Goal: Information Seeking & Learning: Learn about a topic

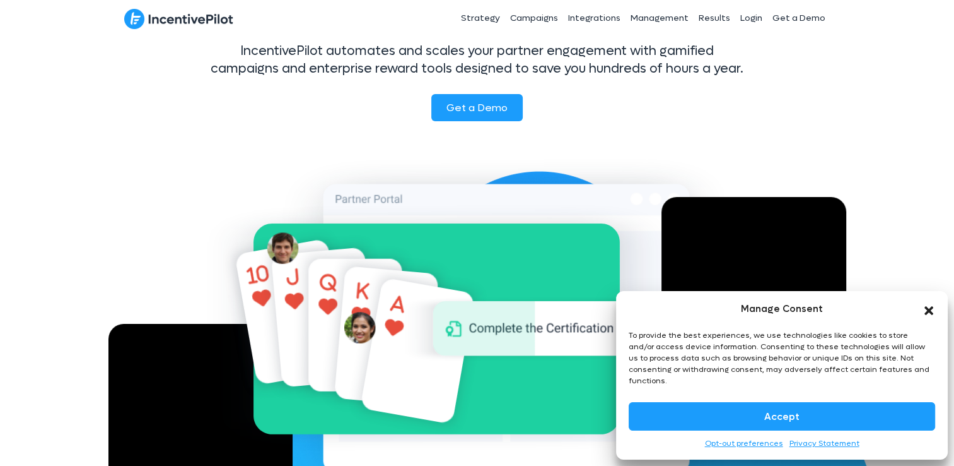
scroll to position [126, 0]
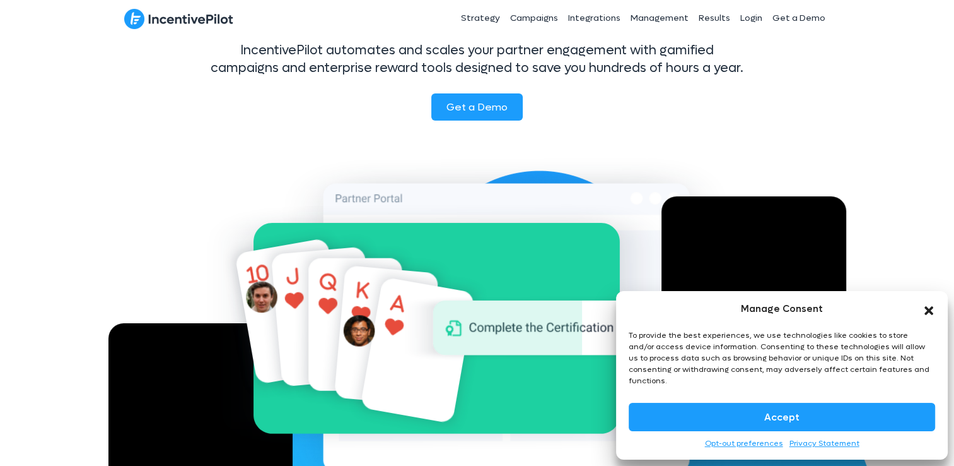
click at [888, 413] on button "Accept" at bounding box center [782, 416] width 307 height 28
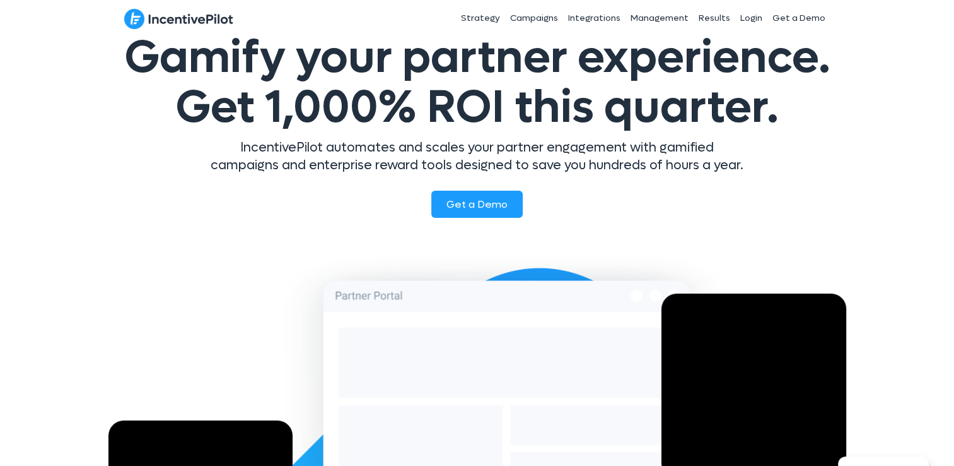
scroll to position [0, 0]
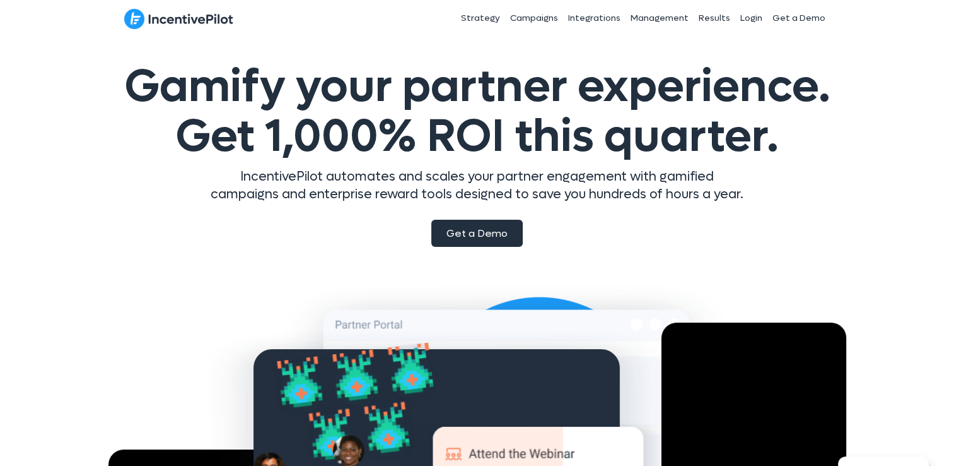
click at [477, 230] on span "Get a Demo" at bounding box center [477, 232] width 61 height 13
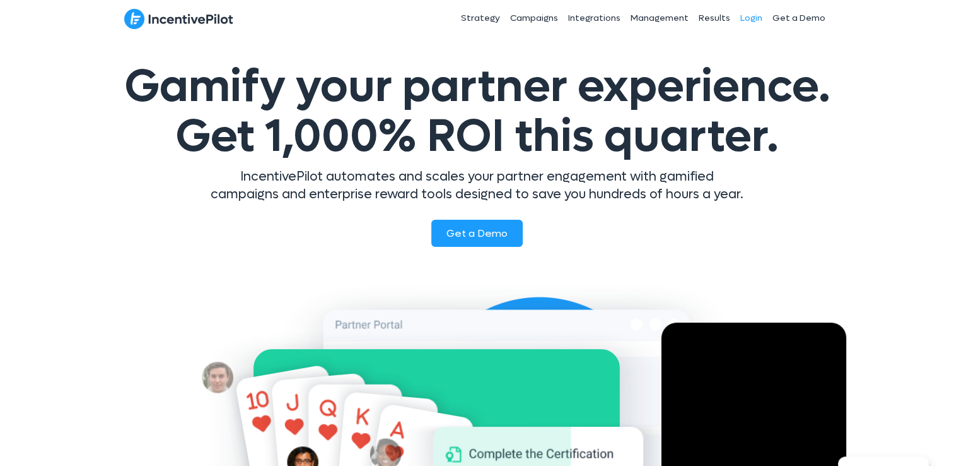
click at [754, 16] on link "Login" at bounding box center [751, 19] width 32 height 32
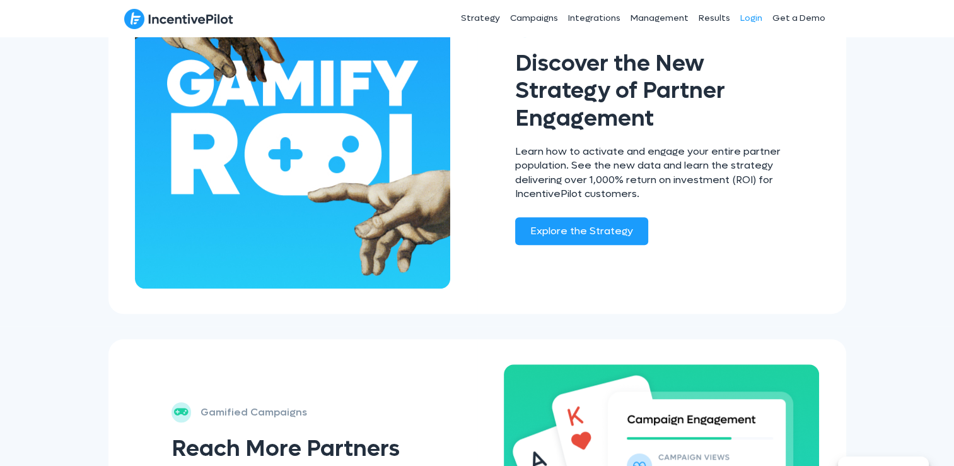
scroll to position [883, 0]
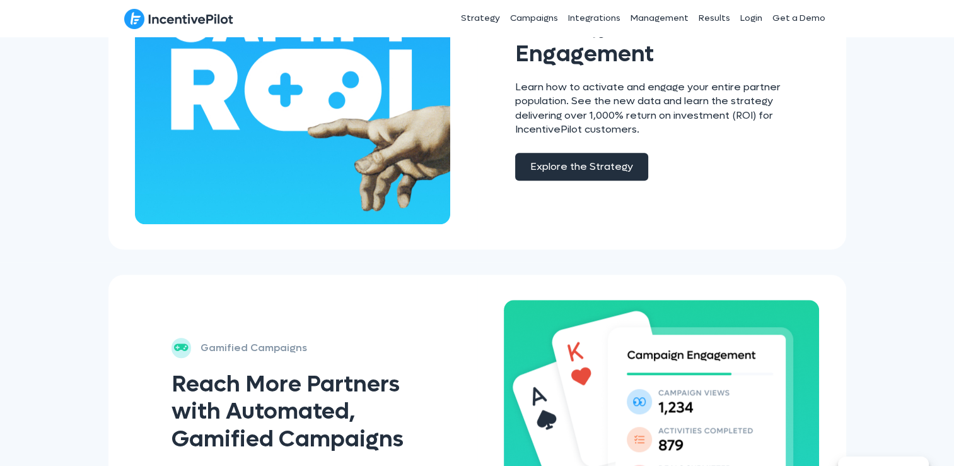
click at [572, 160] on span "Explore the Strategy" at bounding box center [581, 166] width 103 height 13
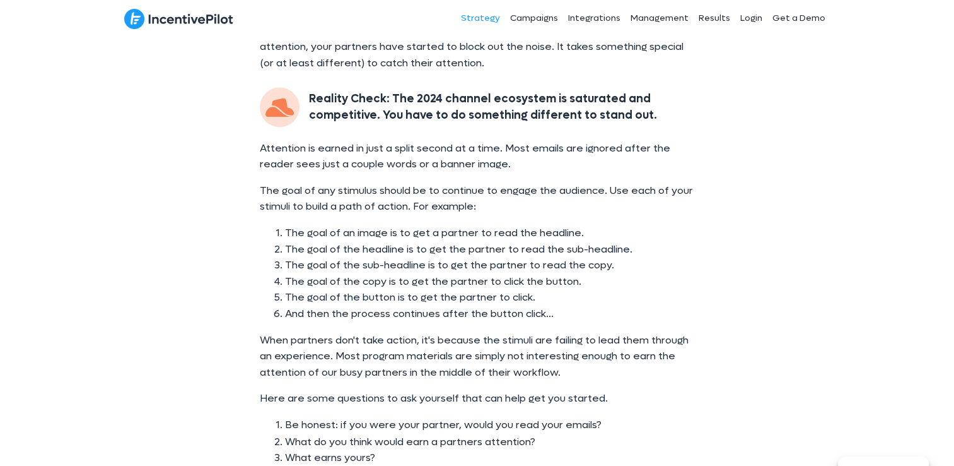
scroll to position [1766, 0]
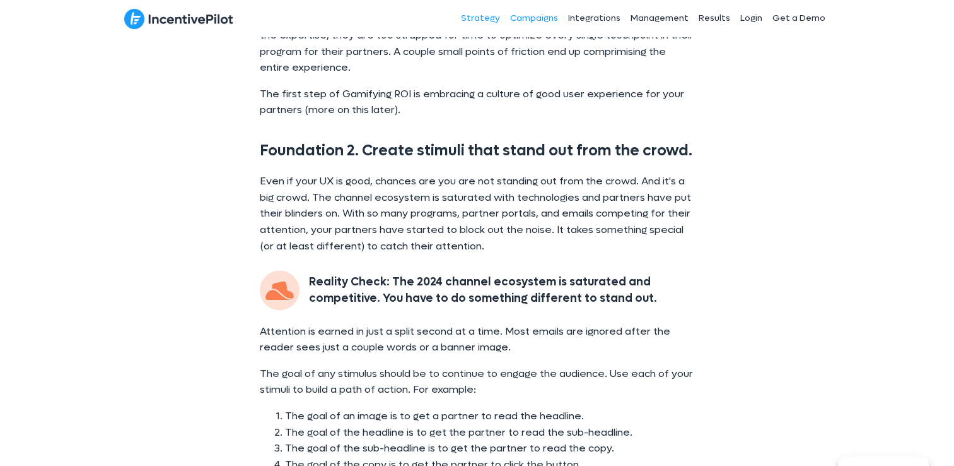
click at [551, 17] on link "Campaigns" at bounding box center [534, 19] width 58 height 32
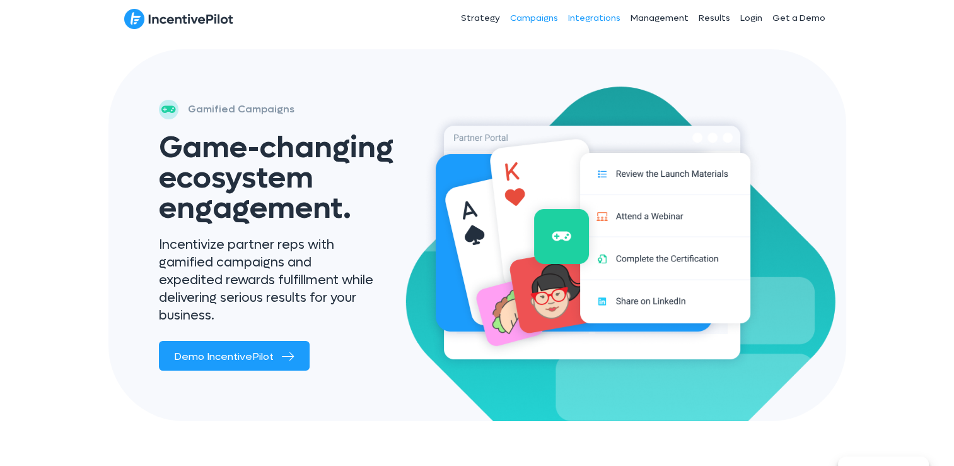
click at [600, 18] on link "Integrations" at bounding box center [594, 19] width 62 height 32
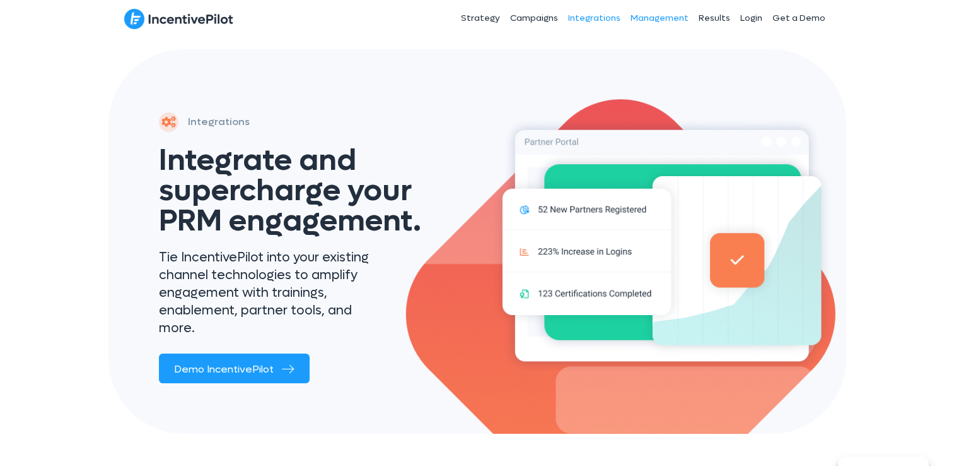
click at [671, 19] on link "Management" at bounding box center [659, 19] width 68 height 32
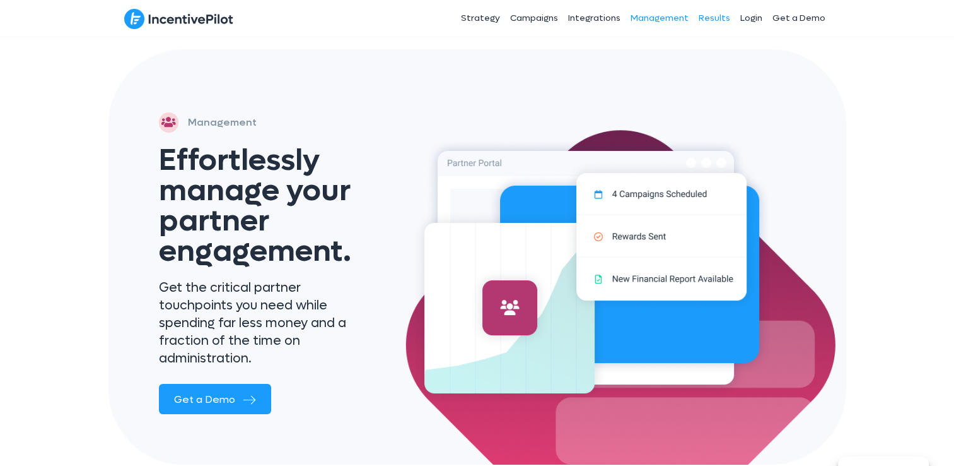
click at [718, 22] on link "Results" at bounding box center [714, 19] width 42 height 32
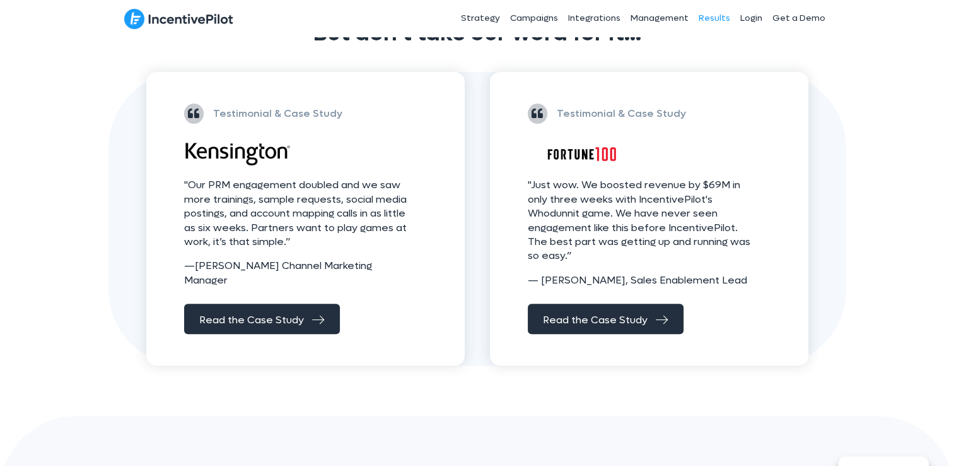
scroll to position [692, 0]
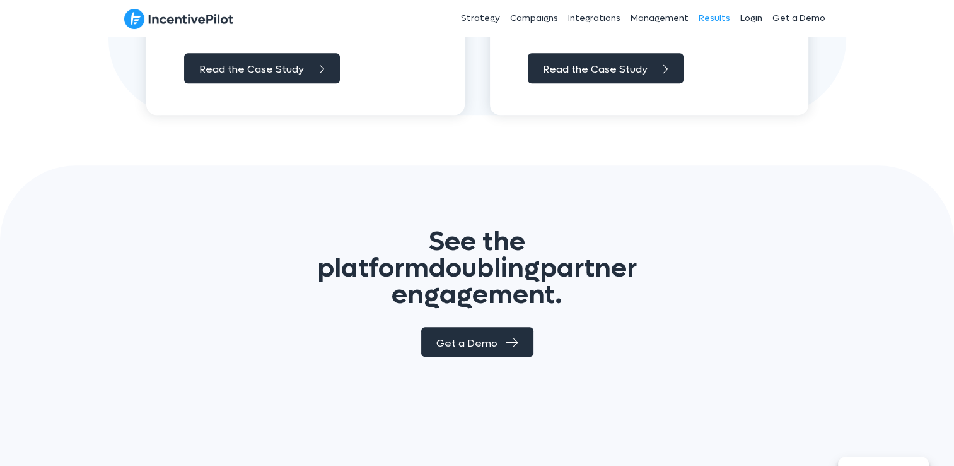
click at [452, 327] on link "Get a Demo" at bounding box center [477, 342] width 112 height 30
